Goal: Browse casually: Explore the website without a specific task or goal

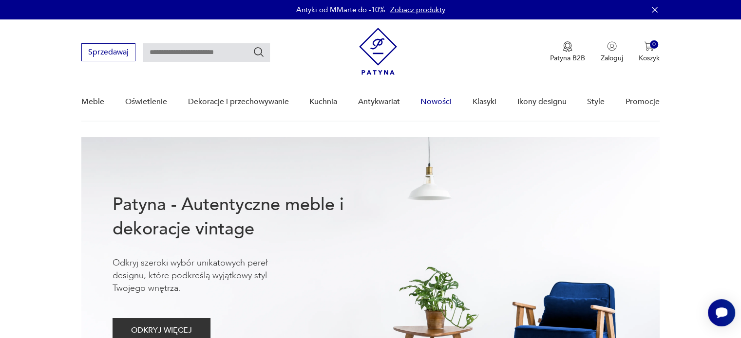
click at [425, 104] on link "Nowości" at bounding box center [435, 101] width 31 height 37
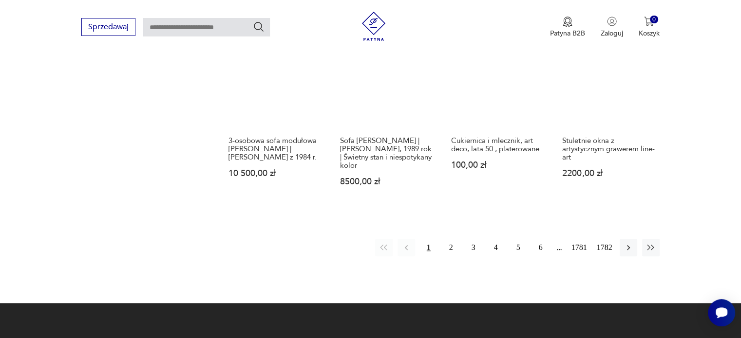
scroll to position [937, 0]
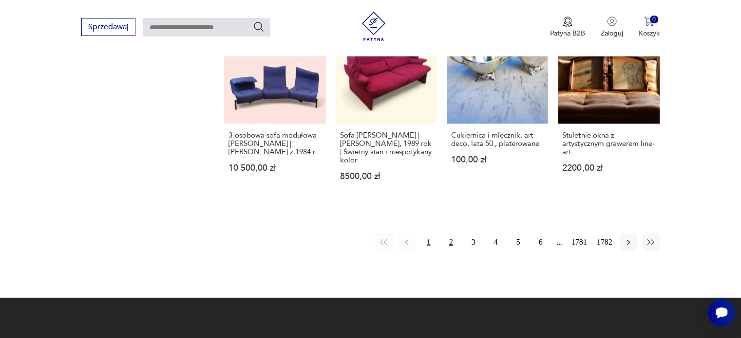
click at [448, 234] on button "2" at bounding box center [451, 243] width 18 height 18
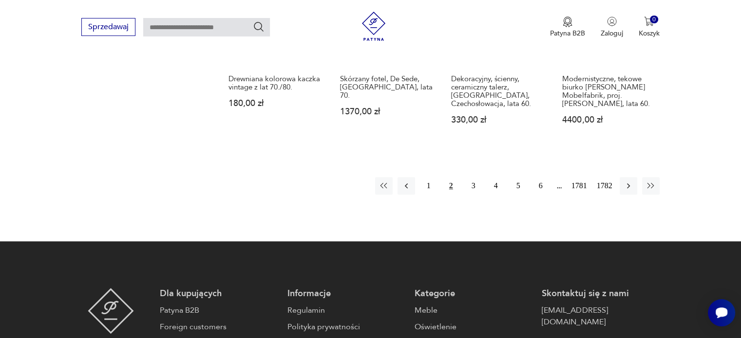
scroll to position [914, 0]
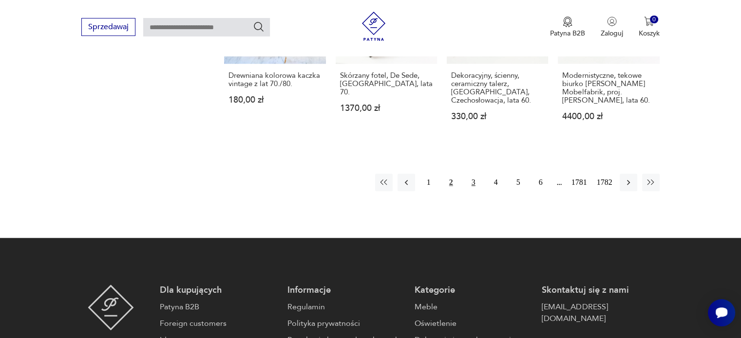
click at [474, 174] on button "3" at bounding box center [473, 183] width 18 height 18
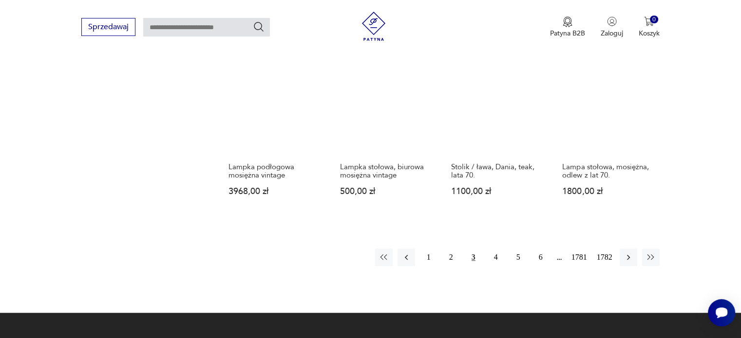
scroll to position [805, 0]
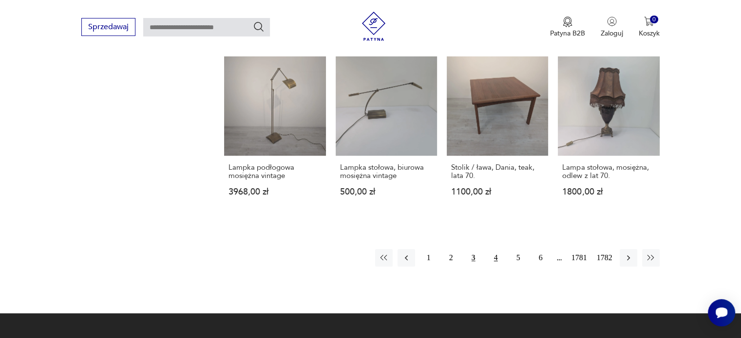
click at [500, 259] on button "4" at bounding box center [496, 258] width 18 height 18
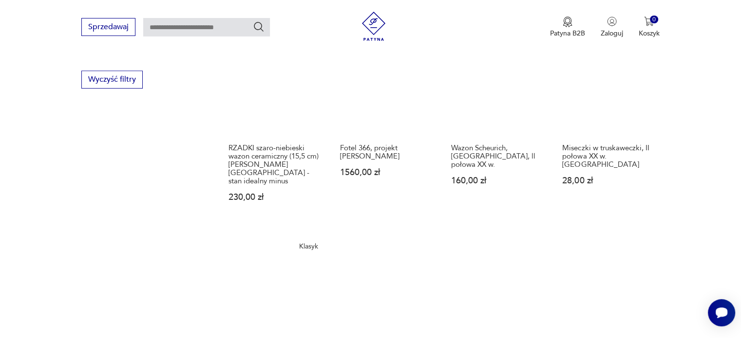
scroll to position [658, 0]
